Goal: Communication & Community: Participate in discussion

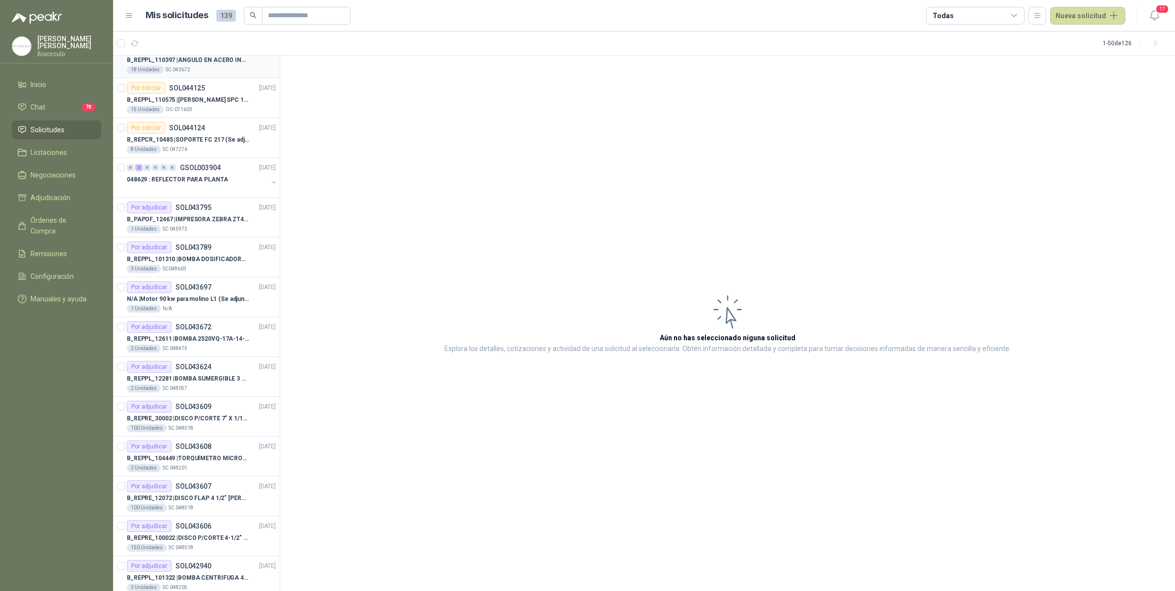
scroll to position [738, 0]
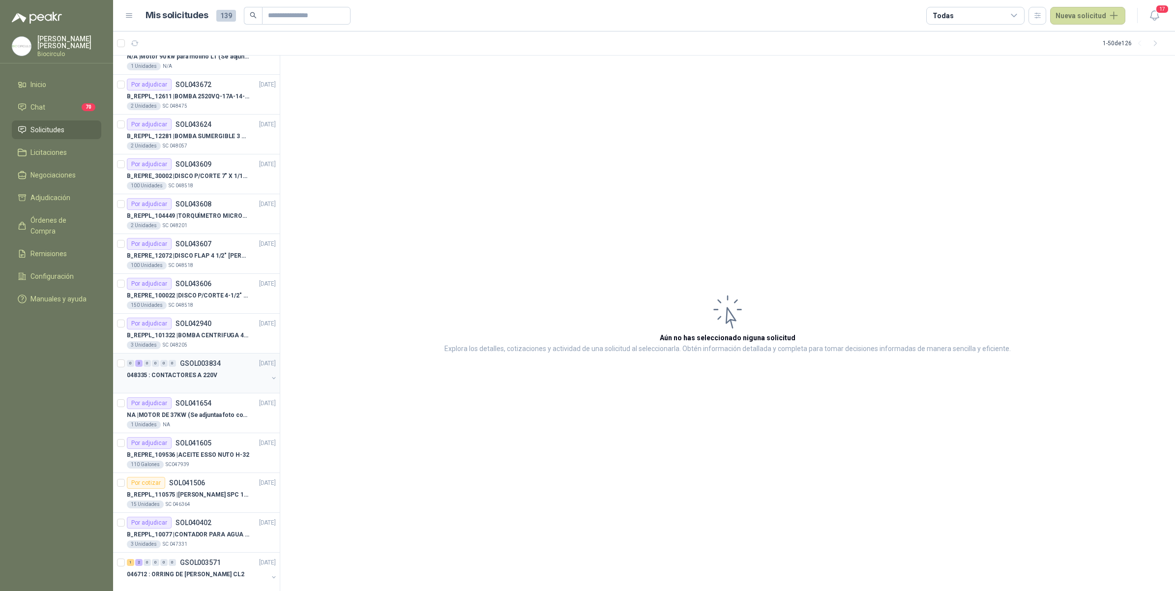
click at [219, 385] on div at bounding box center [197, 385] width 141 height 8
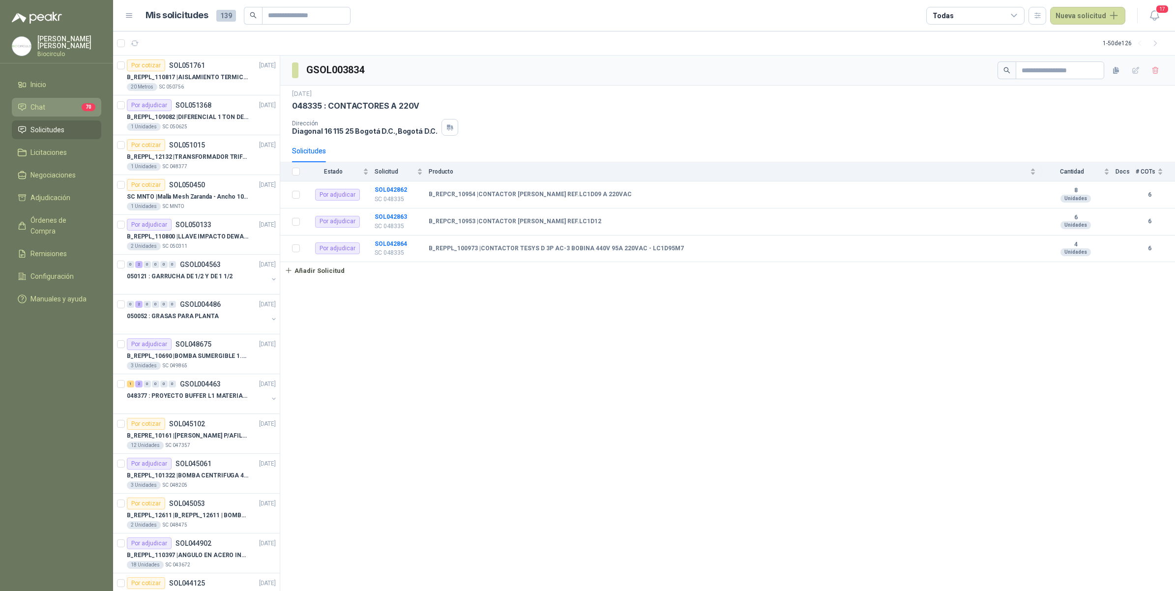
click at [49, 110] on li "Chat 70" at bounding box center [57, 107] width 78 height 11
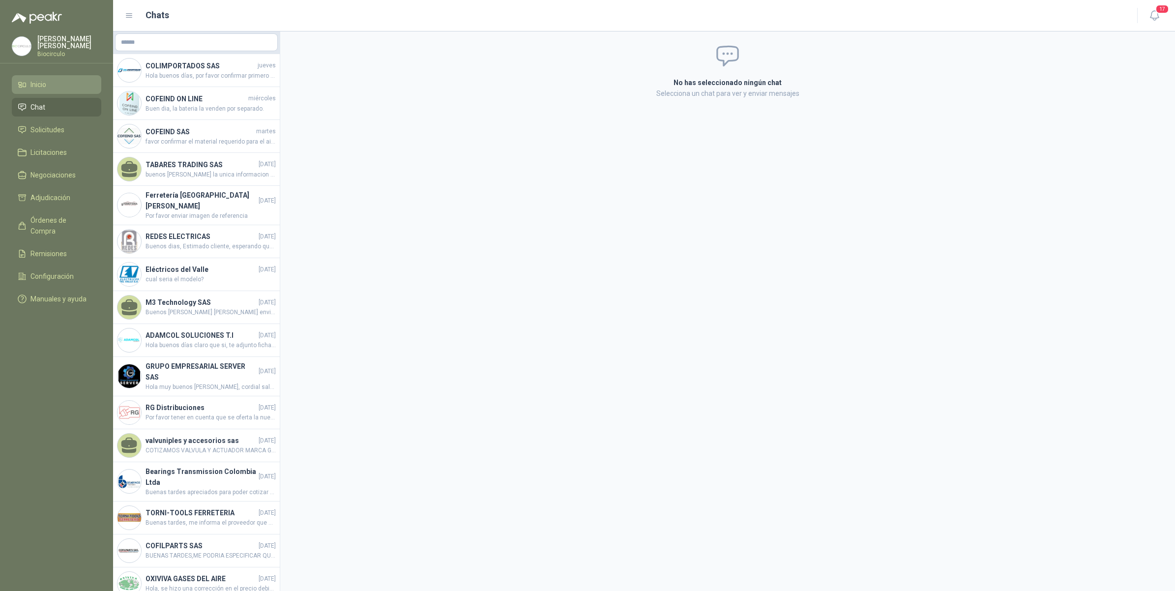
click at [36, 84] on span "Inicio" at bounding box center [38, 84] width 16 height 11
